Goal: Task Accomplishment & Management: Manage account settings

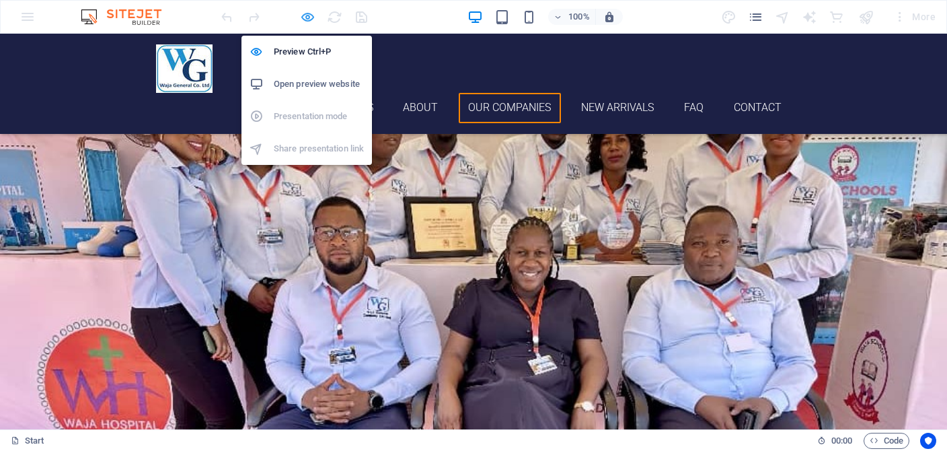
click at [309, 20] on icon "button" at bounding box center [307, 16] width 15 height 15
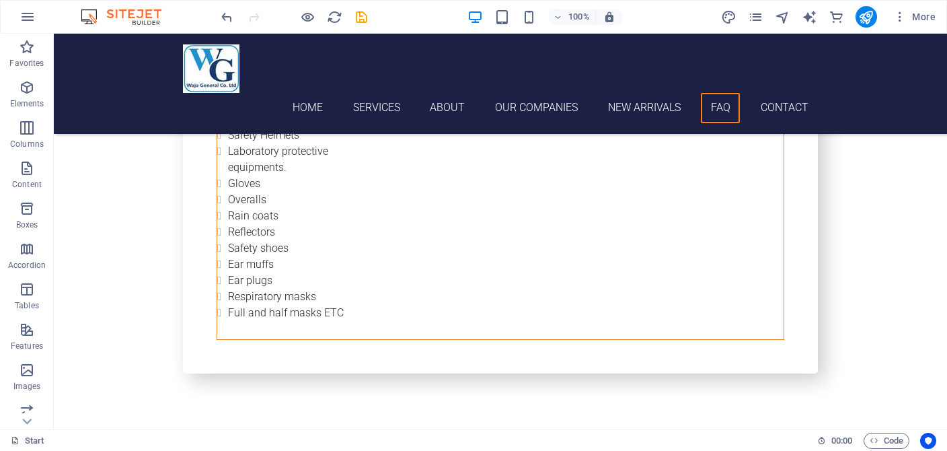
scroll to position [4565, 0]
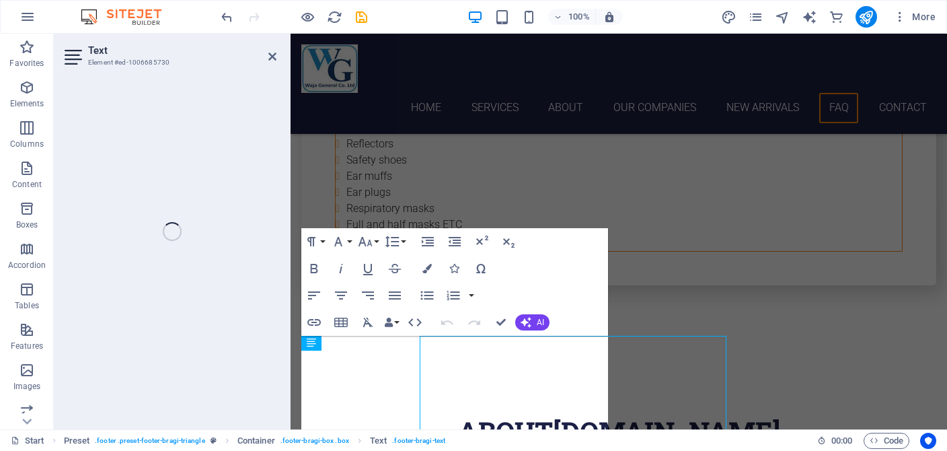
click at [261, 310] on div "Text Element #ed-1006685730 Drag here to replace the existing content. Press “C…" at bounding box center [500, 232] width 893 height 396
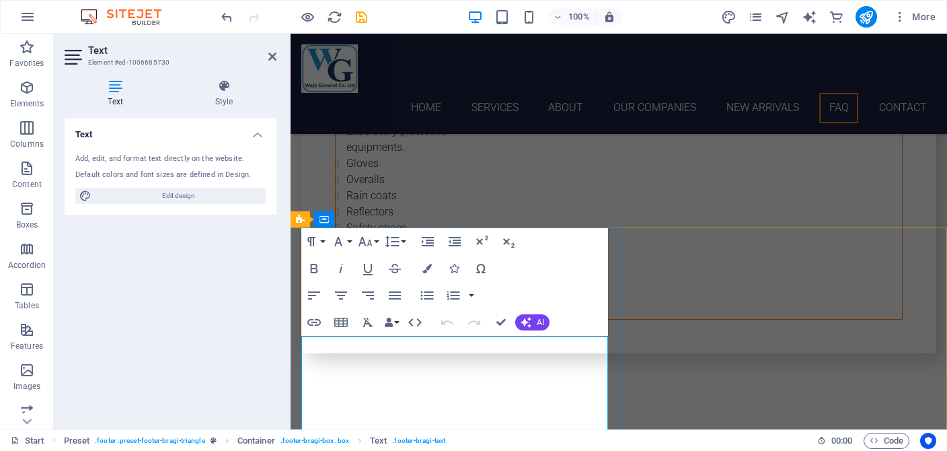
click at [446, 323] on icon "button" at bounding box center [447, 322] width 16 height 16
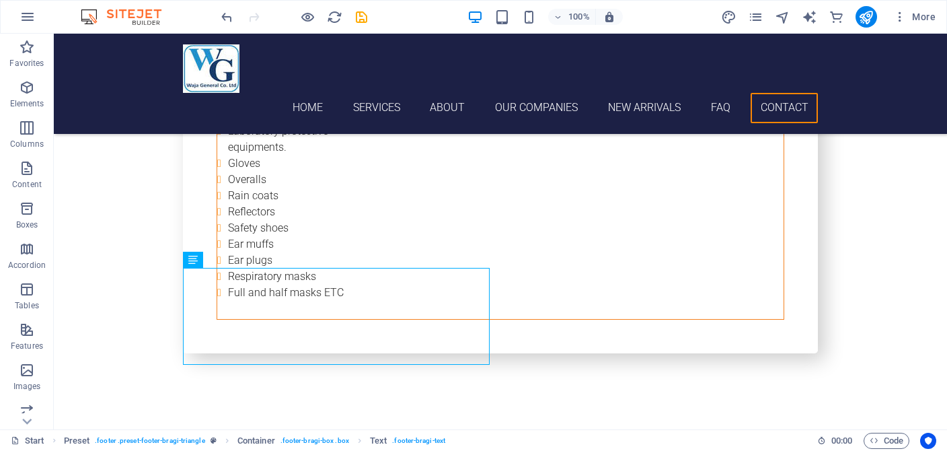
scroll to position [4565, 0]
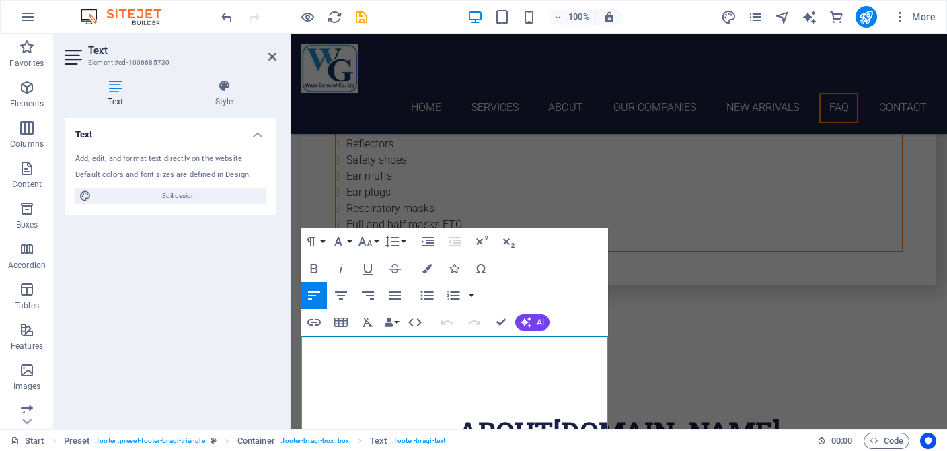
scroll to position [4497, 0]
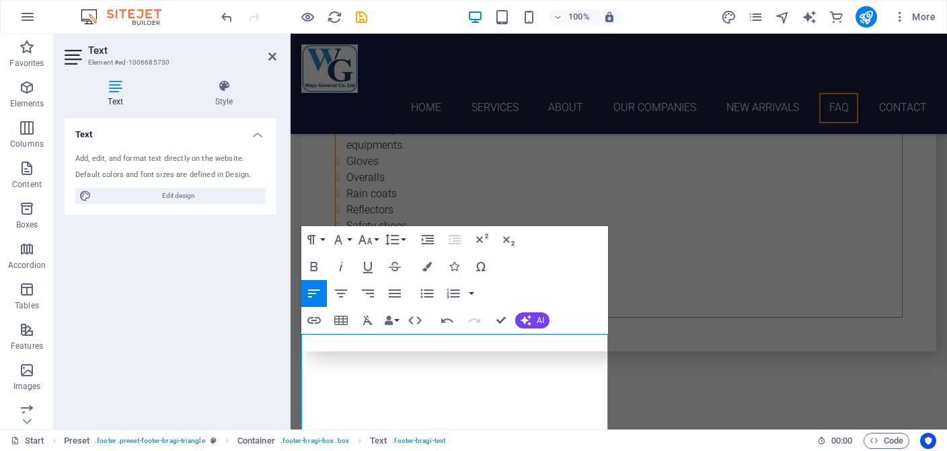
scroll to position [4613, 0]
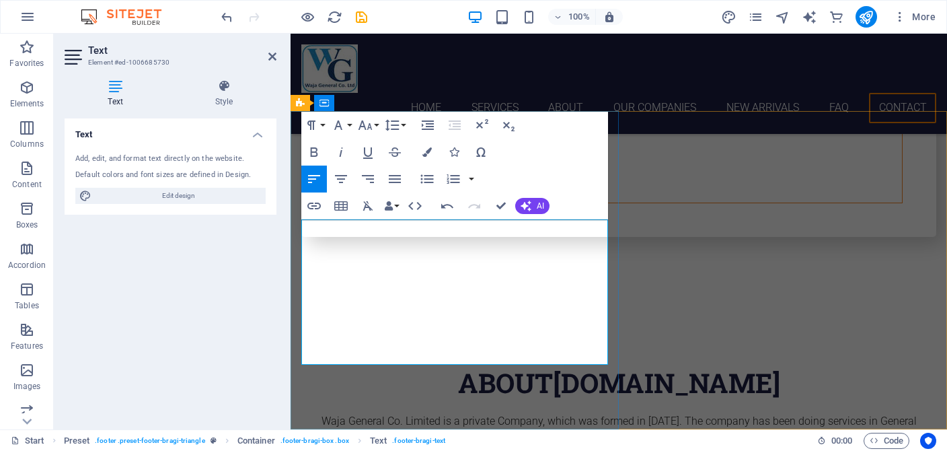
drag, startPoint x: 394, startPoint y: 308, endPoint x: 321, endPoint y: 310, distance: 73.4
click at [340, 126] on icon "button" at bounding box center [338, 124] width 8 height 9
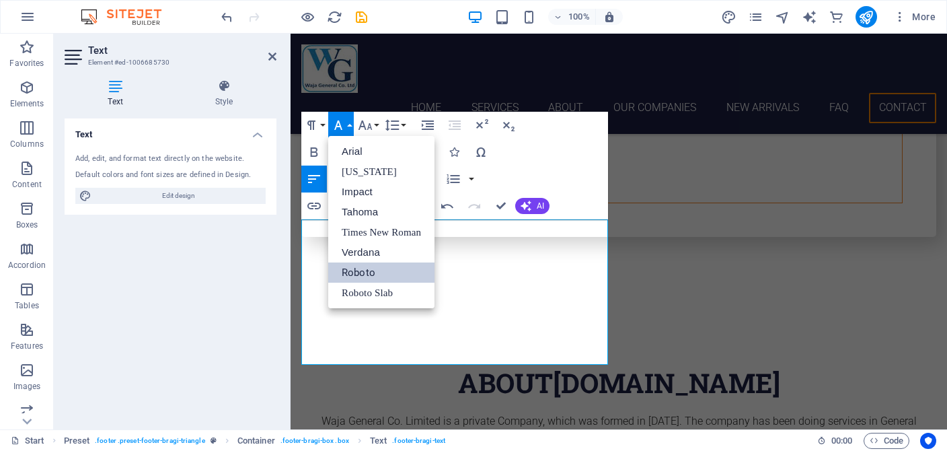
scroll to position [0, 0]
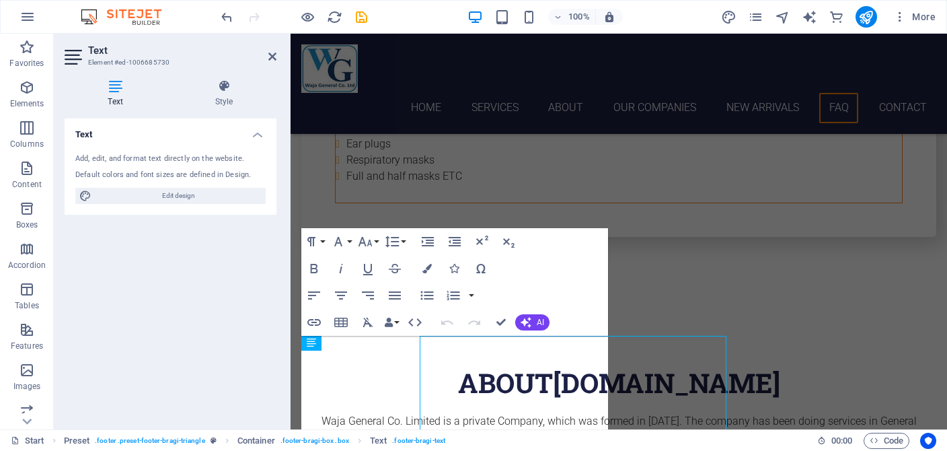
click at [287, 311] on div "Text Style Text Add, edit, and format text directly on the website. Default col…" at bounding box center [170, 249] width 233 height 361
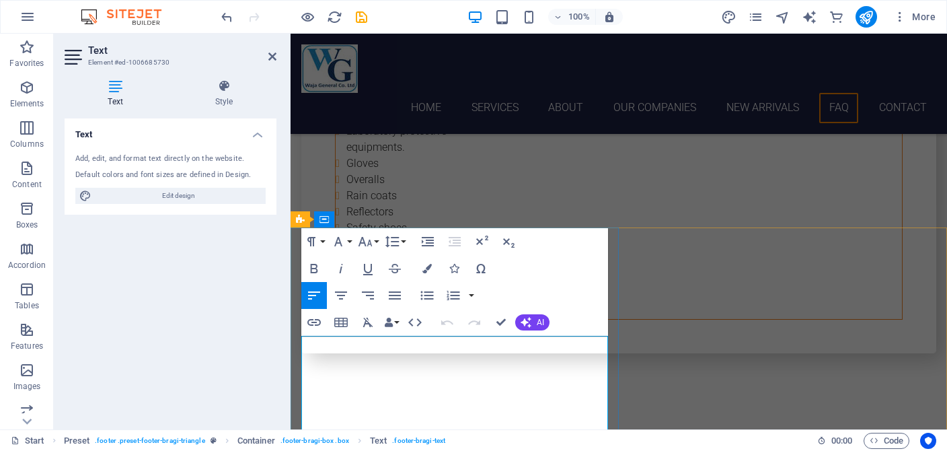
drag, startPoint x: 390, startPoint y: 421, endPoint x: 337, endPoint y: 420, distance: 52.5
click at [312, 271] on icon "button" at bounding box center [314, 268] width 16 height 16
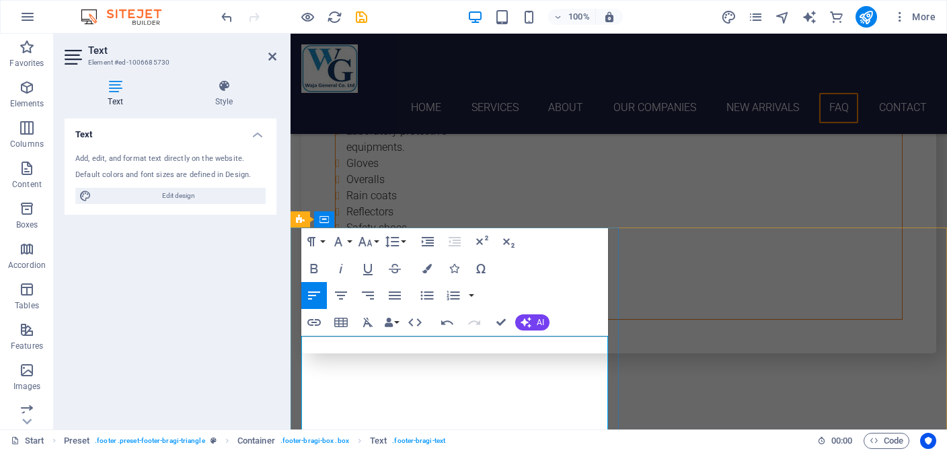
drag, startPoint x: 405, startPoint y: 360, endPoint x: 318, endPoint y: 363, distance: 87.5
click at [316, 270] on icon "button" at bounding box center [314, 268] width 16 height 16
drag, startPoint x: 437, startPoint y: 342, endPoint x: 312, endPoint y: 345, distance: 125.2
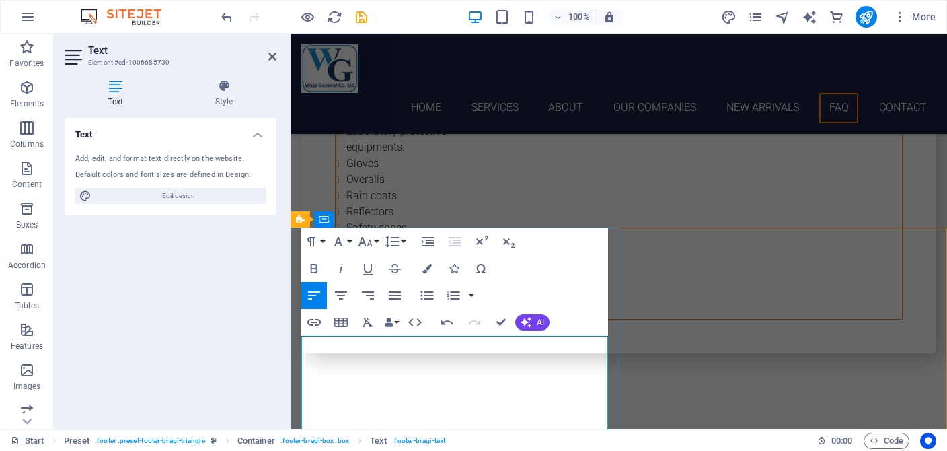
click at [314, 270] on icon "button" at bounding box center [314, 268] width 16 height 16
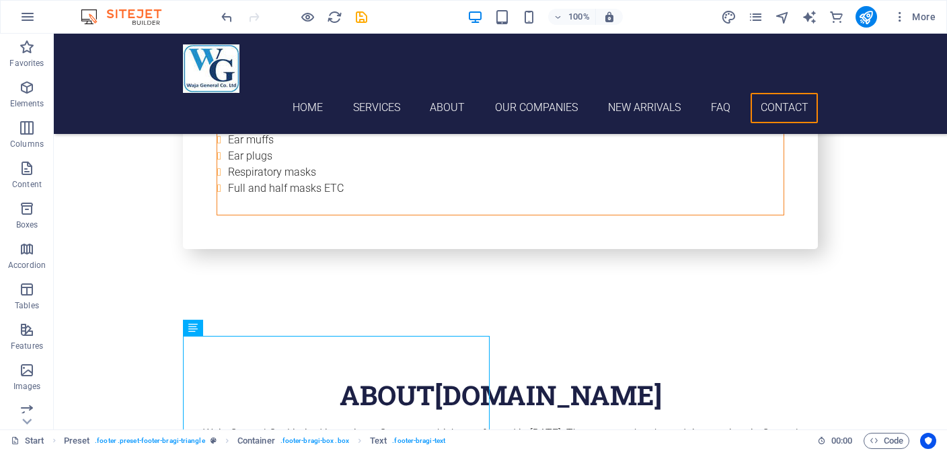
scroll to position [4613, 0]
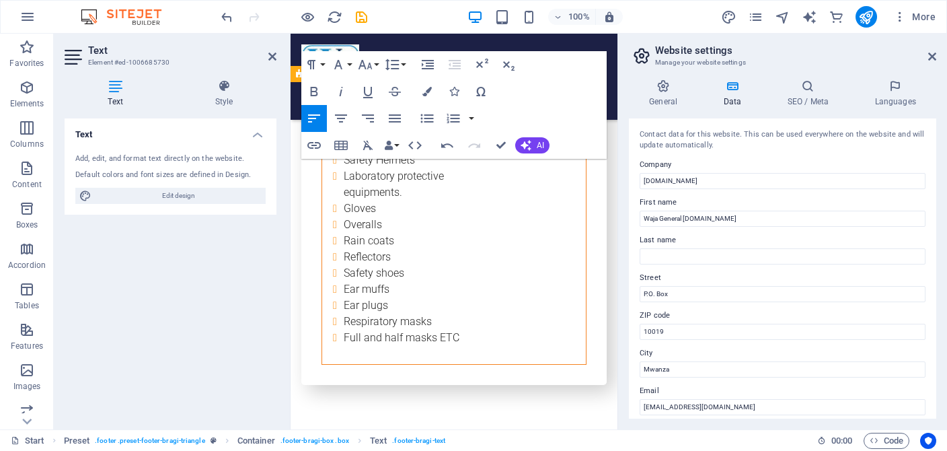
scroll to position [6890, 0]
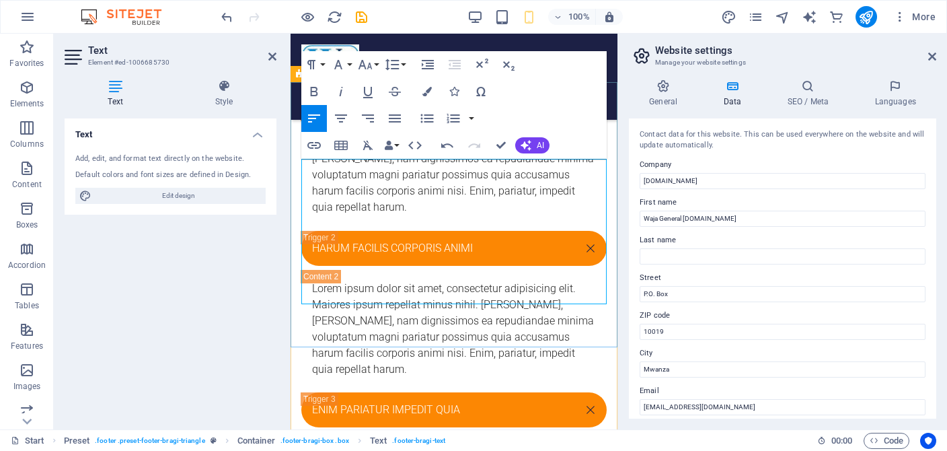
drag, startPoint x: 479, startPoint y: 216, endPoint x: 320, endPoint y: 199, distance: 160.3
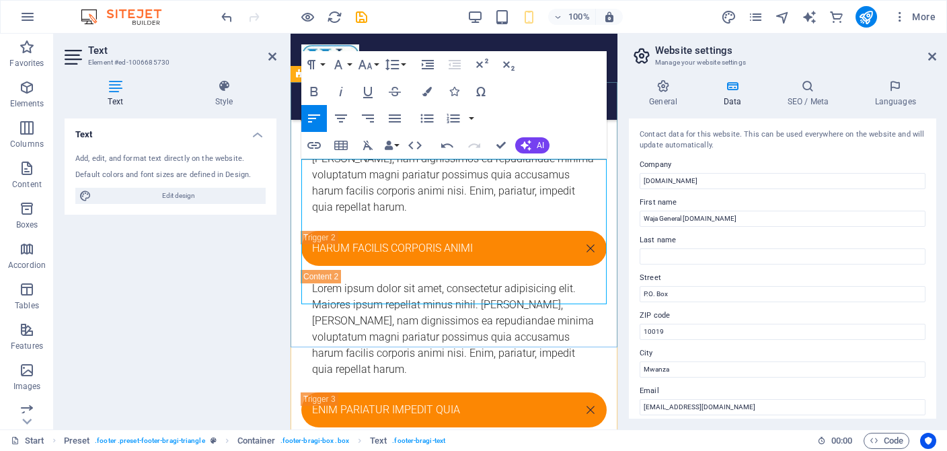
click at [700, 288] on input "P.O. Box" at bounding box center [783, 294] width 286 height 16
click at [718, 291] on input "P.O. Box" at bounding box center [783, 294] width 286 height 16
type input "P.O. Box 10727"
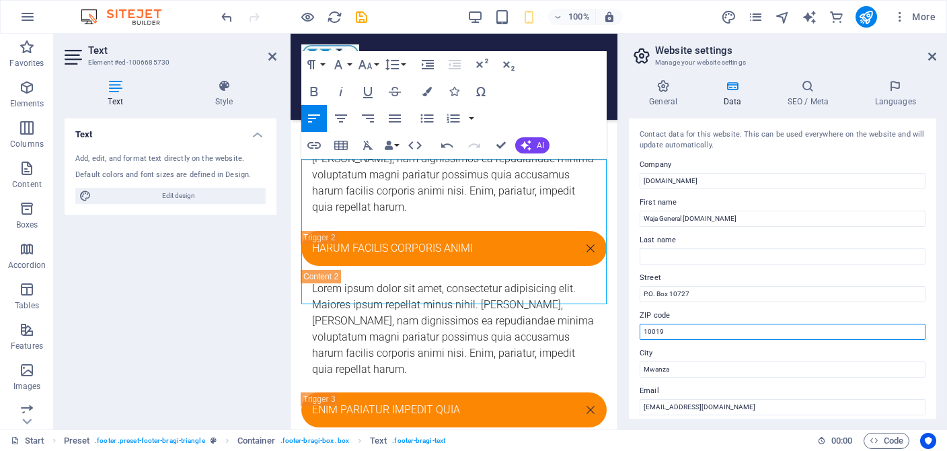
click at [700, 334] on input "10019" at bounding box center [783, 332] width 286 height 16
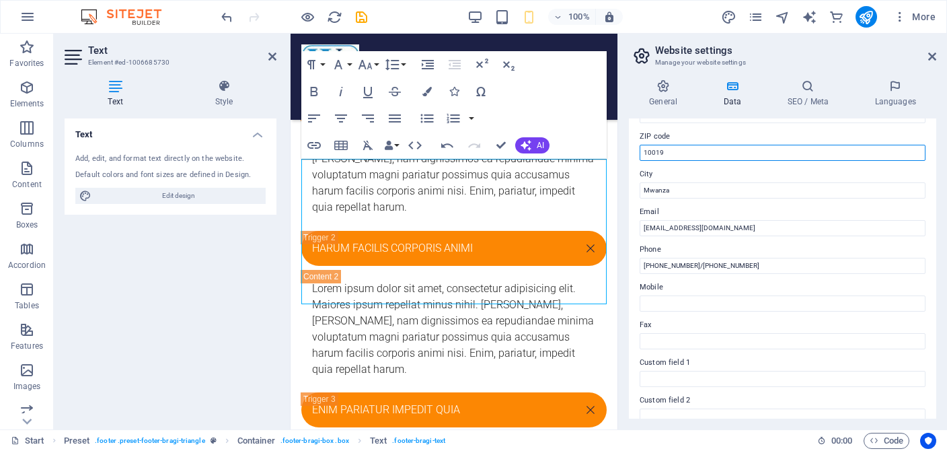
scroll to position [181, 0]
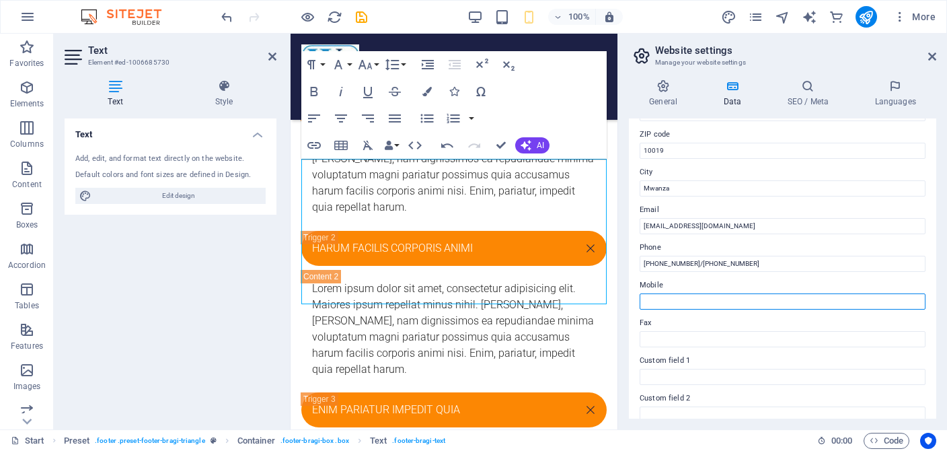
click at [685, 305] on input "Mobile" at bounding box center [783, 301] width 286 height 16
click at [686, 299] on input "Mobile" at bounding box center [783, 301] width 286 height 16
paste input "[PHONE_NUMBER]/ [PHONE_NUMBER]"
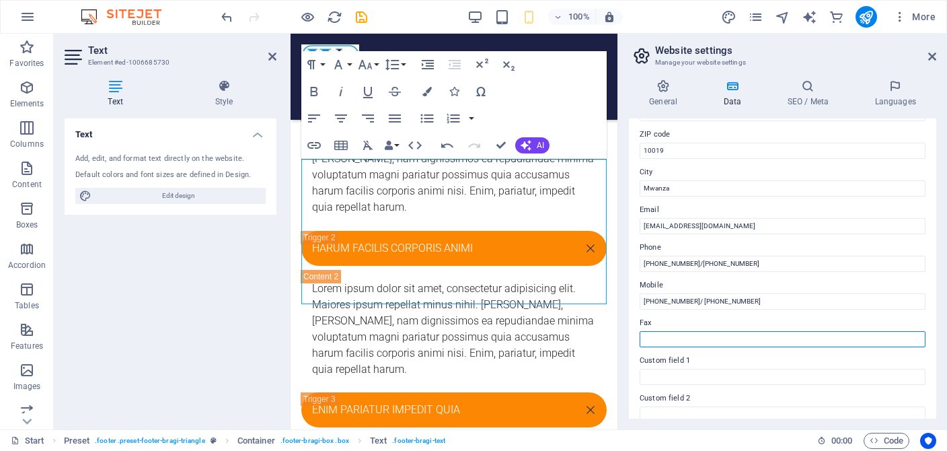
click at [741, 340] on input "Fax" at bounding box center [783, 339] width 286 height 16
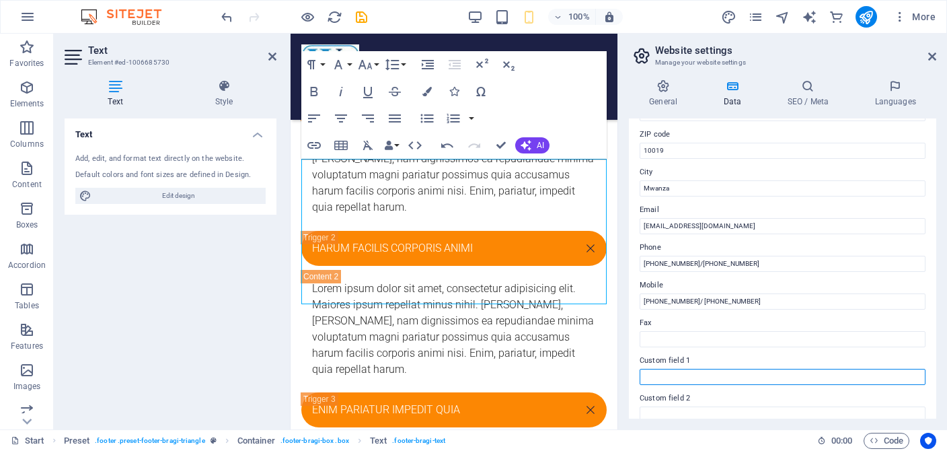
click at [708, 373] on input "Custom field 1" at bounding box center [783, 377] width 286 height 16
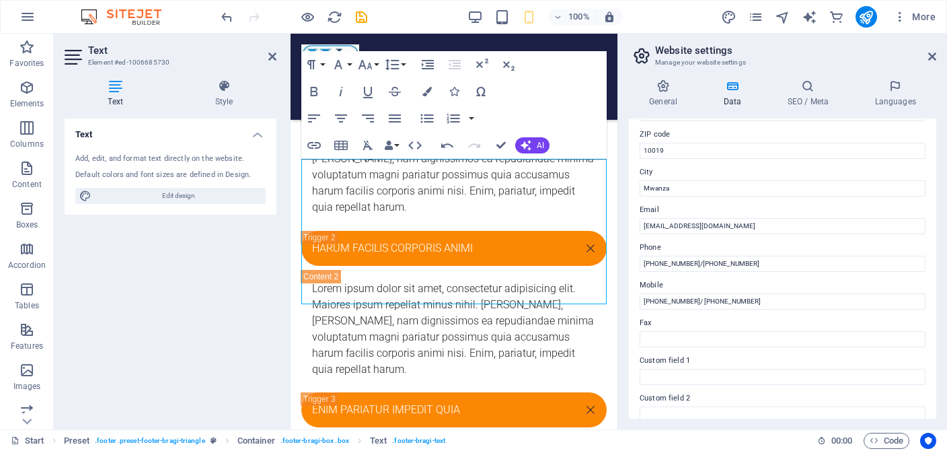
click at [937, 55] on aside "Website settings Manage your website settings General Data SEO / Meta Languages…" at bounding box center [783, 232] width 330 height 396
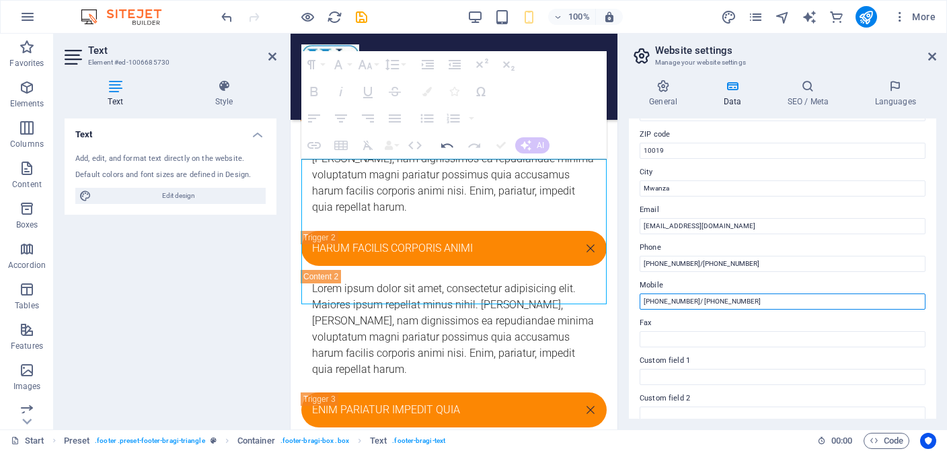
click at [747, 293] on input "[PHONE_NUMBER]/ [PHONE_NUMBER]" at bounding box center [783, 301] width 286 height 16
type input "+"
type input "[PHONE_NUMBER]/ [PHONE_NUMBER]"
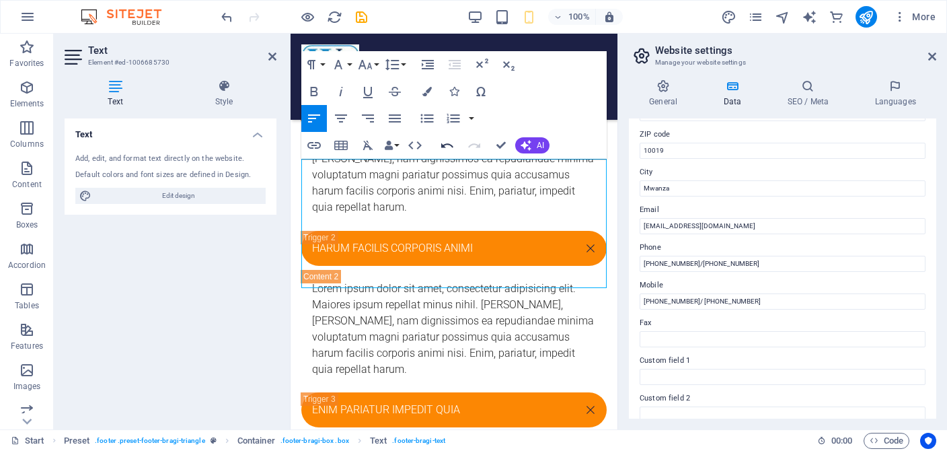
click at [447, 145] on icon "button" at bounding box center [447, 145] width 12 height 5
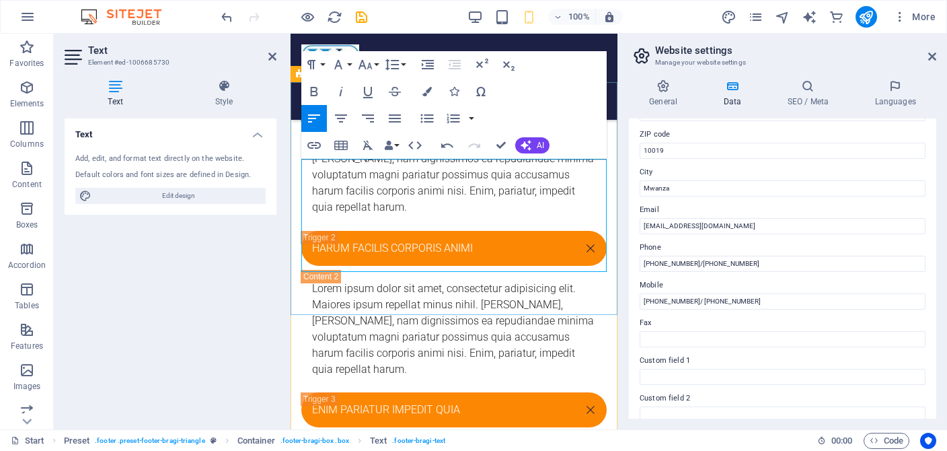
drag, startPoint x: 471, startPoint y: 235, endPoint x: 336, endPoint y: 233, distance: 135.2
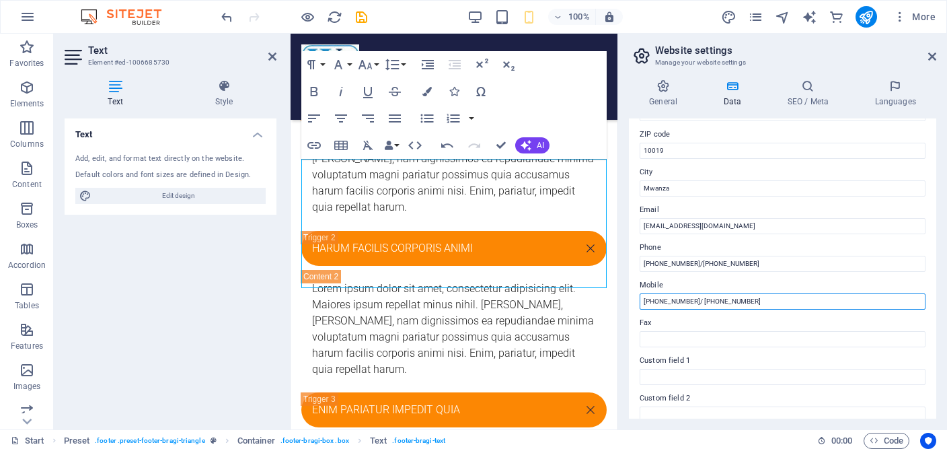
drag, startPoint x: 748, startPoint y: 295, endPoint x: 629, endPoint y: 307, distance: 119.7
click at [640, 307] on input "[PHONE_NUMBER]/ [PHONE_NUMBER]" at bounding box center [783, 301] width 286 height 16
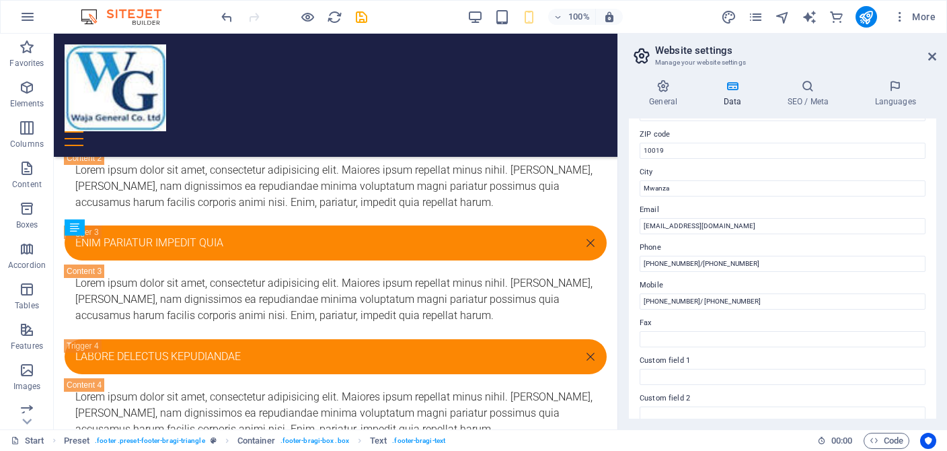
scroll to position [4751, 0]
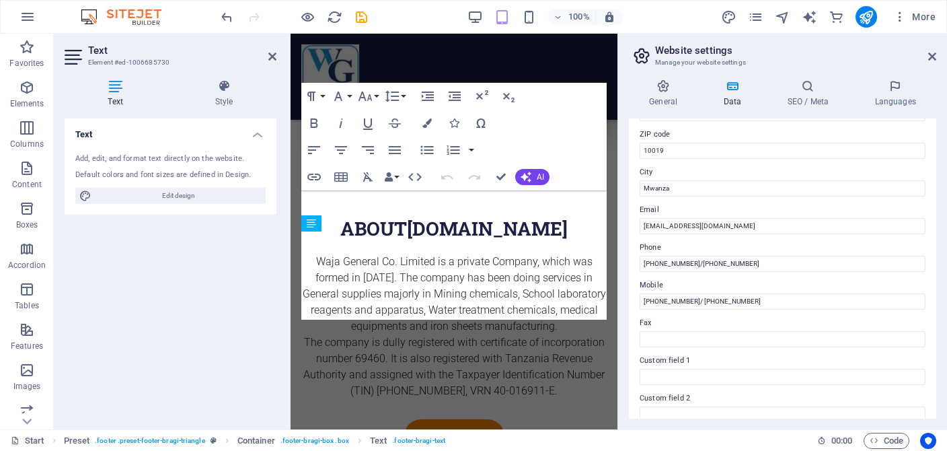
scroll to position [6858, 0]
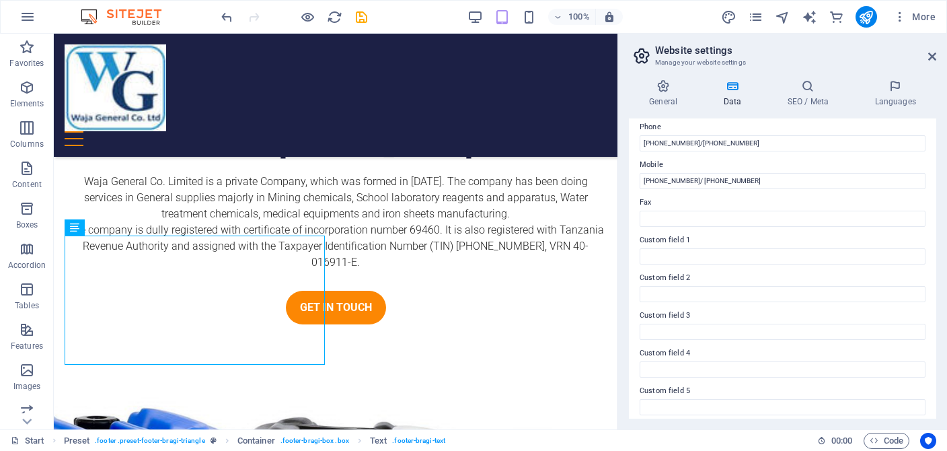
scroll to position [309, 0]
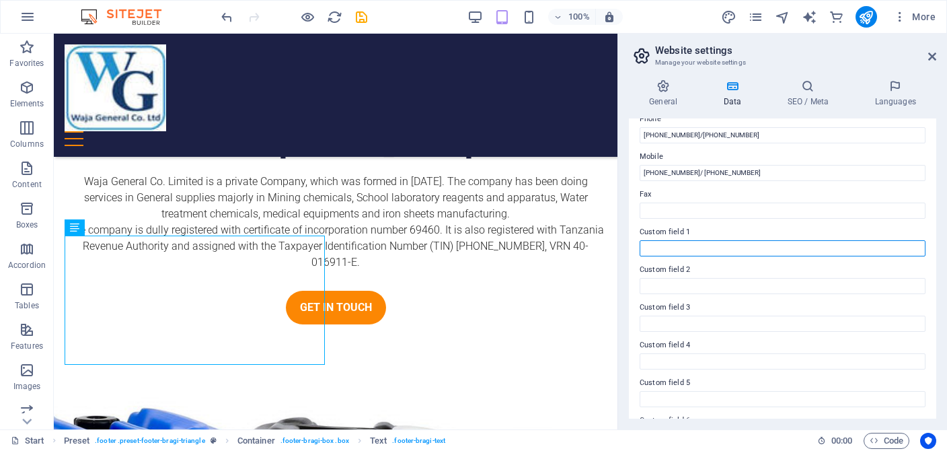
click at [683, 252] on input "Custom field 1" at bounding box center [783, 248] width 286 height 16
type input "GEITA OFFICE: P.O. BOX 561, GEITA"
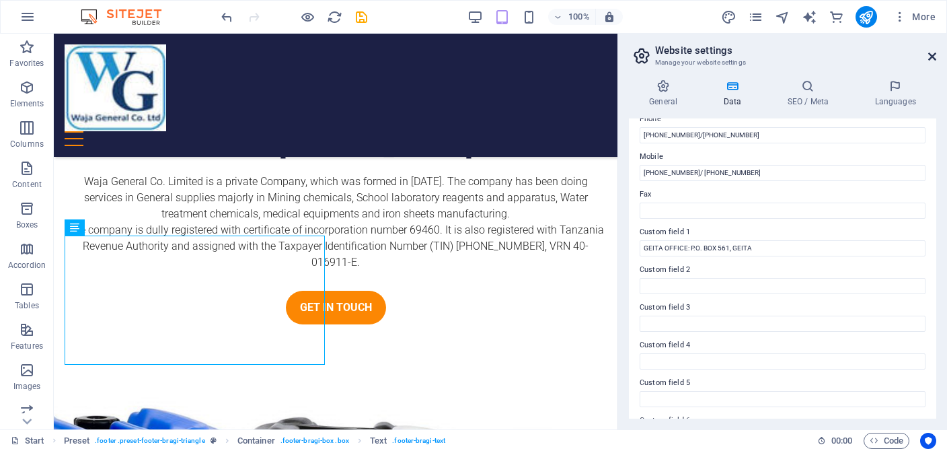
click at [933, 57] on icon at bounding box center [932, 56] width 8 height 11
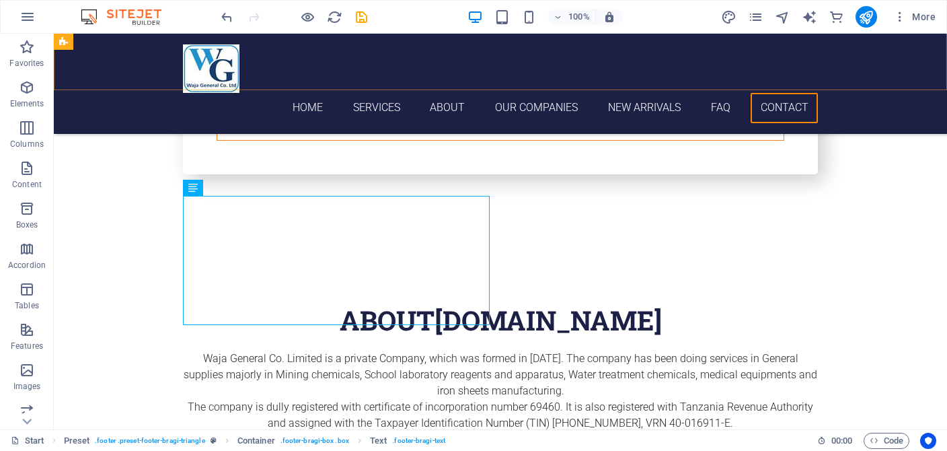
scroll to position [4597, 0]
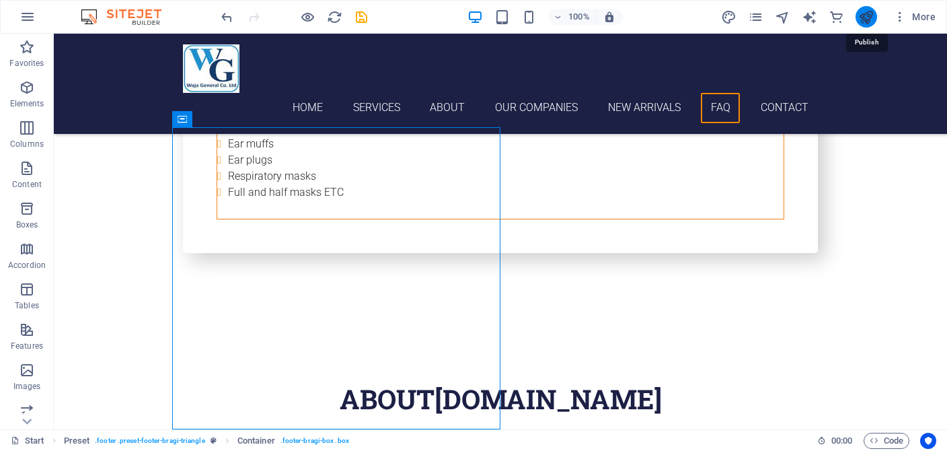
click at [867, 17] on icon "publish" at bounding box center [865, 16] width 15 height 15
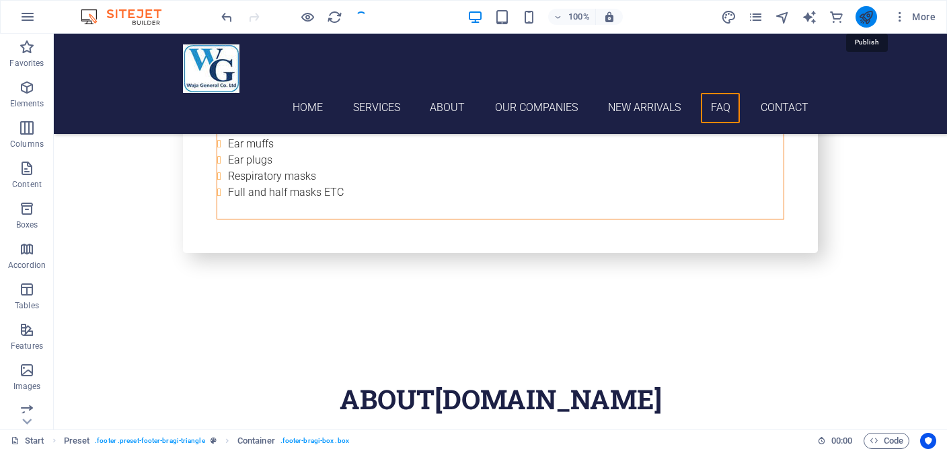
checkbox input "false"
